Goal: Task Accomplishment & Management: Complete application form

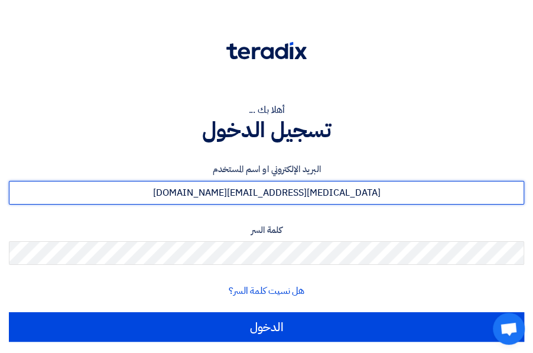
drag, startPoint x: 252, startPoint y: 191, endPoint x: 257, endPoint y: 227, distance: 36.4
click at [252, 191] on input "[MEDICAL_DATA][EMAIL_ADDRESS][DOMAIN_NAME]" at bounding box center [266, 193] width 515 height 24
type input "[EMAIL_ADDRESS][PERSON_NAME][DOMAIN_NAME]"
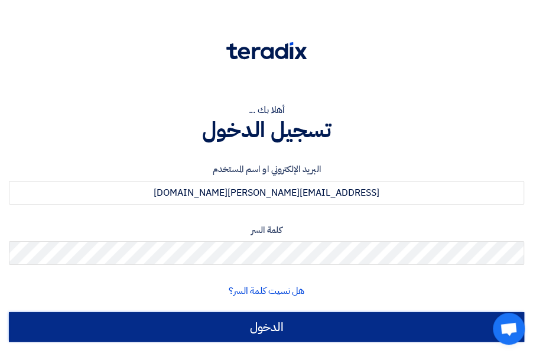
click at [279, 337] on input "الدخول" at bounding box center [266, 327] width 515 height 30
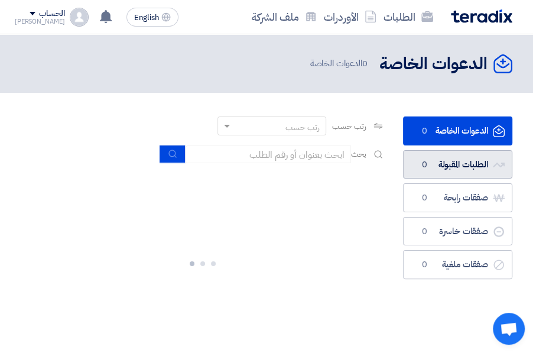
click at [440, 168] on link "الطلبات المقبولة الطلبات المقبولة 0" at bounding box center [458, 164] width 110 height 29
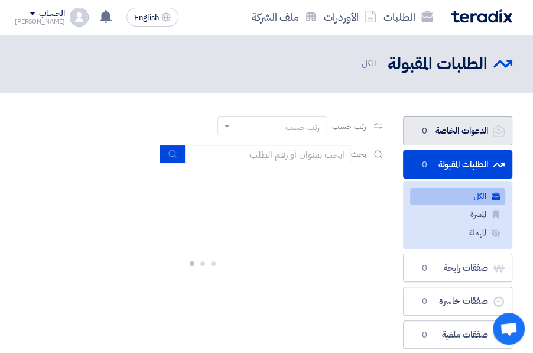
click at [449, 138] on link "الدعوات الخاصة الدعوات الخاصة 0" at bounding box center [458, 130] width 110 height 29
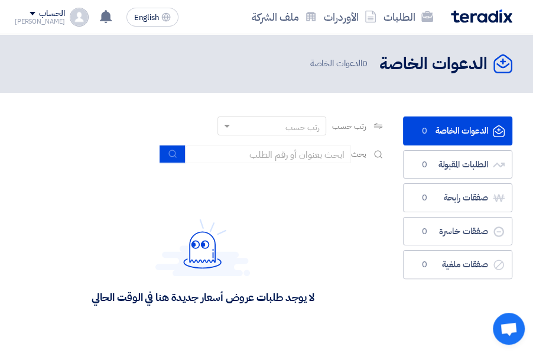
click at [444, 128] on link "الدعوات الخاصة الدعوات الخاصة 0" at bounding box center [458, 130] width 110 height 29
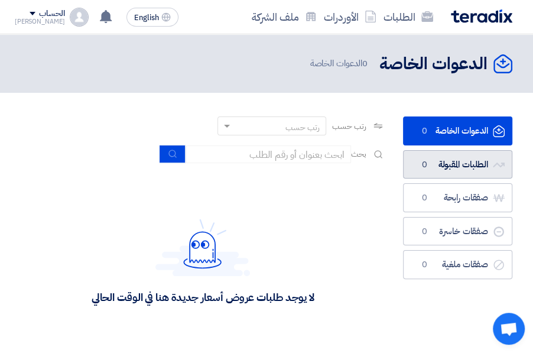
click at [436, 166] on link "الطلبات المقبولة الطلبات المقبولة 0" at bounding box center [458, 164] width 110 height 29
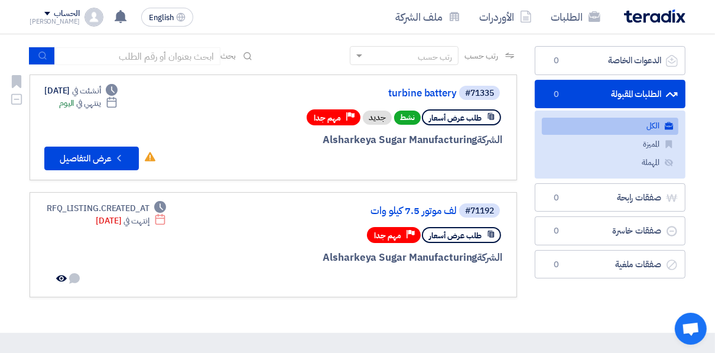
scroll to position [47, 0]
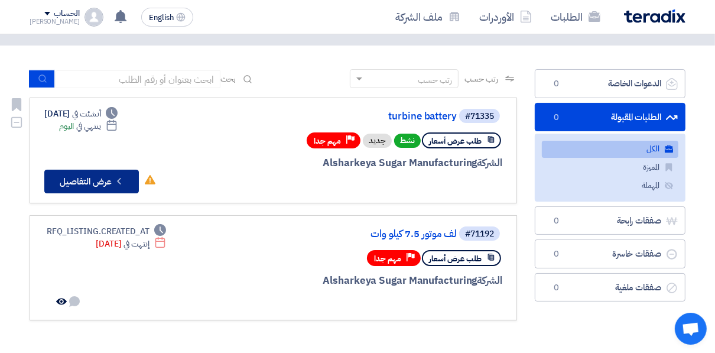
click at [104, 179] on button "Check details عرض التفاصيل" at bounding box center [91, 182] width 95 height 24
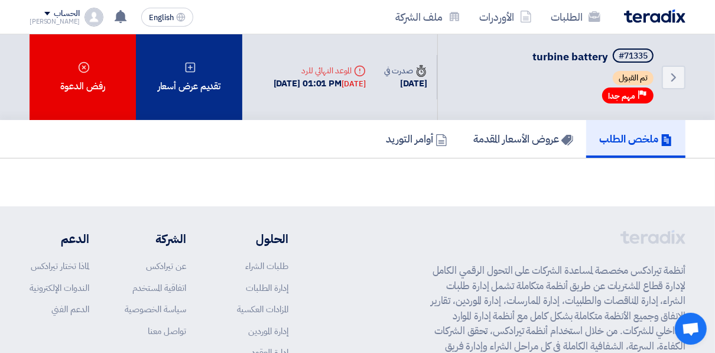
click at [191, 70] on icon at bounding box center [190, 67] width 12 height 12
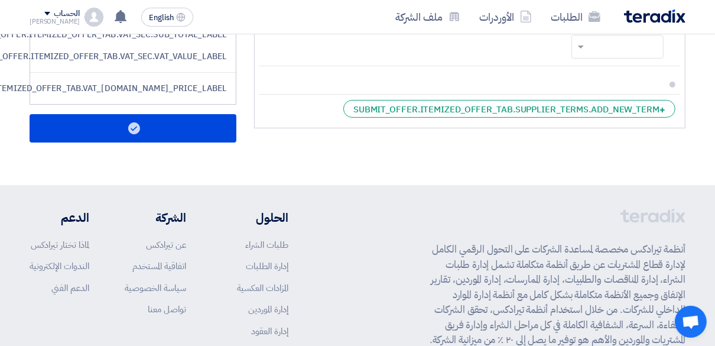
scroll to position [189, 0]
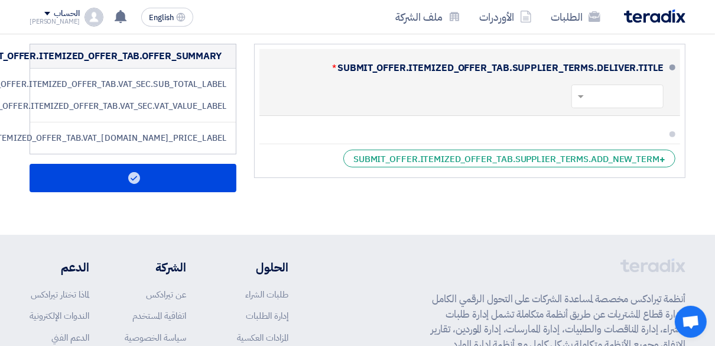
drag, startPoint x: 470, startPoint y: 103, endPoint x: 460, endPoint y: 109, distance: 11.4
click at [470, 103] on div "SUBMIT_OFFER.ITEMIZED_OFFER_TAB.SUPPLIER_TERMS.DELIVER.TITLE *" at bounding box center [466, 82] width 395 height 57
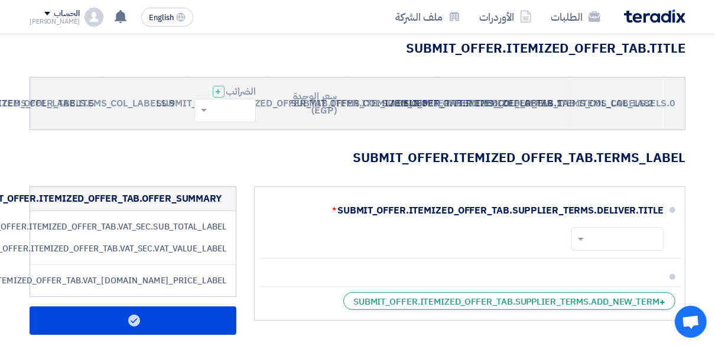
scroll to position [95, 0]
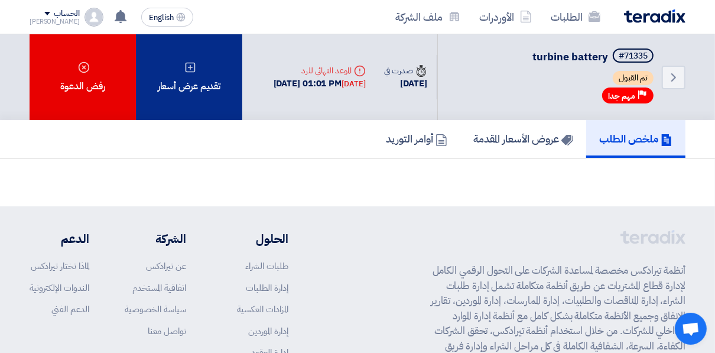
click at [200, 89] on div "تقديم عرض أسعار" at bounding box center [189, 77] width 106 height 86
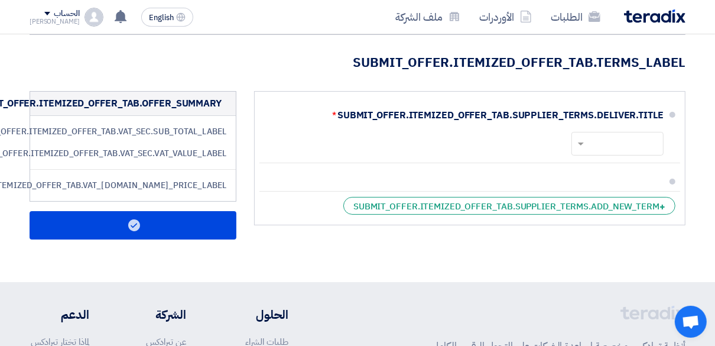
scroll to position [236, 0]
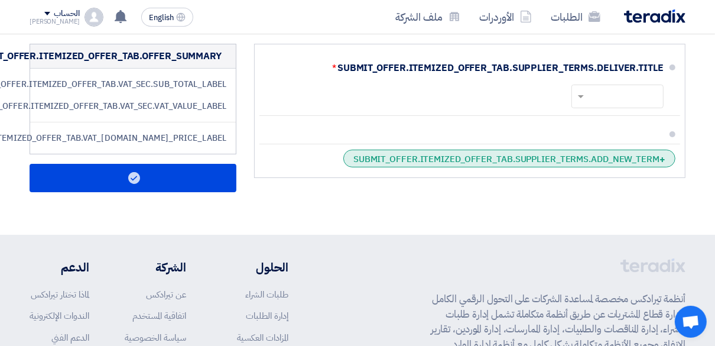
click at [418, 160] on div "+ SUBMIT_OFFER.ITEMIZED_OFFER_TAB.SUPPLIER_TERMS.ADD_NEW_TERM" at bounding box center [509, 158] width 332 height 18
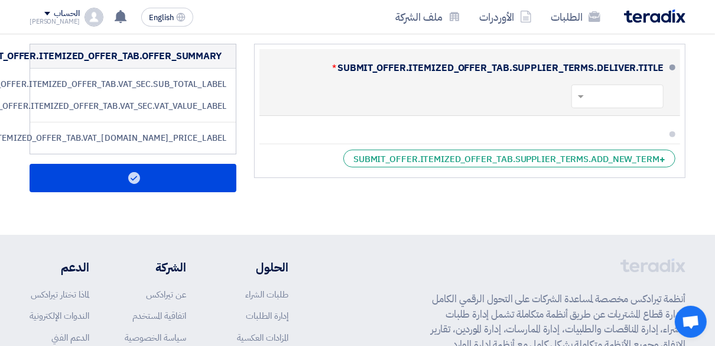
click at [539, 96] on div at bounding box center [617, 96] width 92 height 24
click at [539, 95] on input "text" at bounding box center [536, 97] width 241 height 17
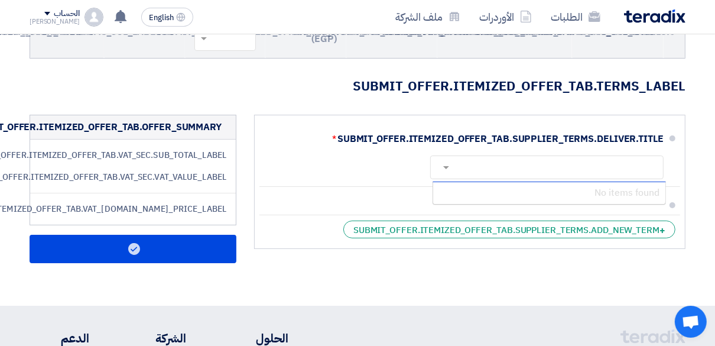
scroll to position [95, 0]
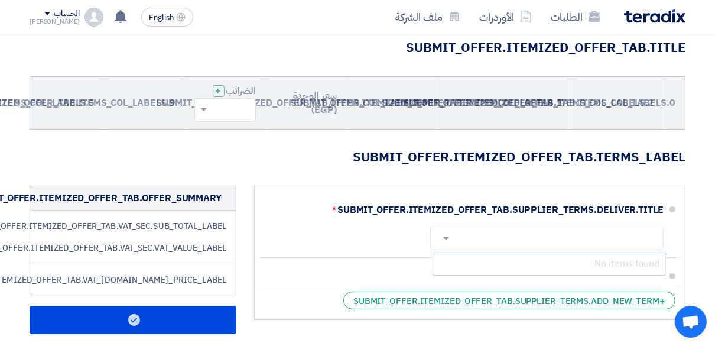
click at [485, 150] on h3 "SUBMIT_OFFER.ITEMIZED_OFFER_TAB.TERMS_LABEL" at bounding box center [358, 157] width 656 height 18
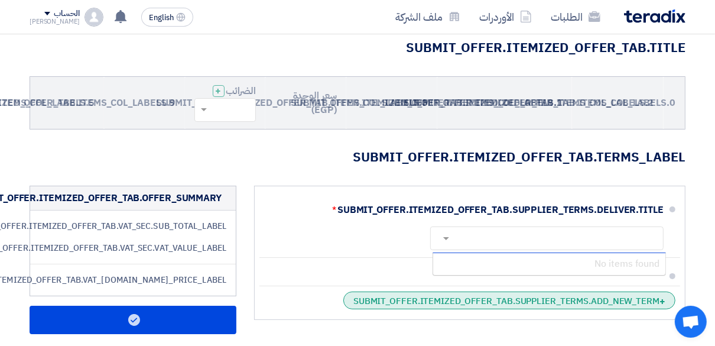
click at [488, 296] on div "+ SUBMIT_OFFER.ITEMIZED_OFFER_TAB.SUPPLIER_TERMS.ADD_NEW_TERM" at bounding box center [509, 300] width 332 height 18
